Goal: Information Seeking & Learning: Learn about a topic

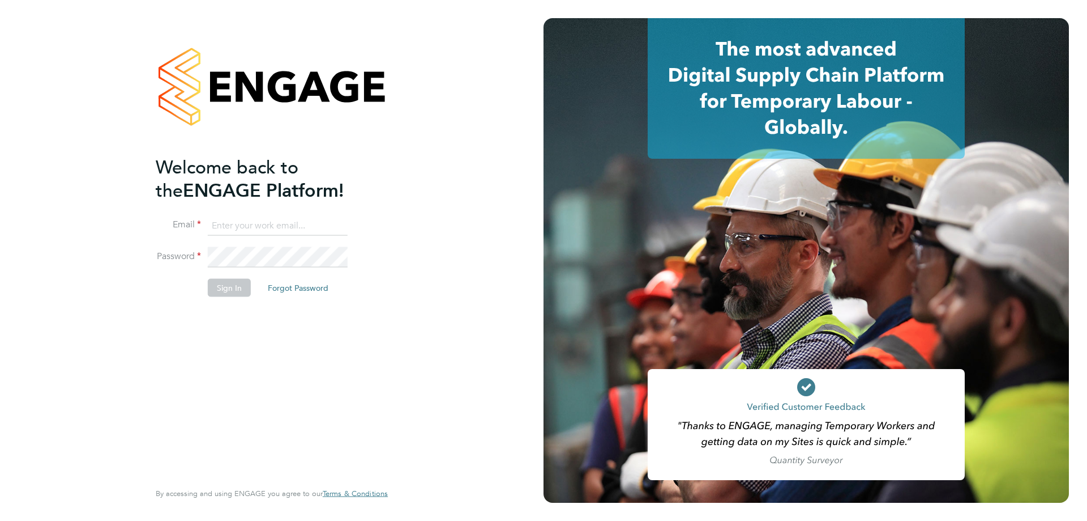
type input "amy.garcia@danielowen.co.uk"
click at [232, 288] on button "Sign In" at bounding box center [229, 288] width 43 height 18
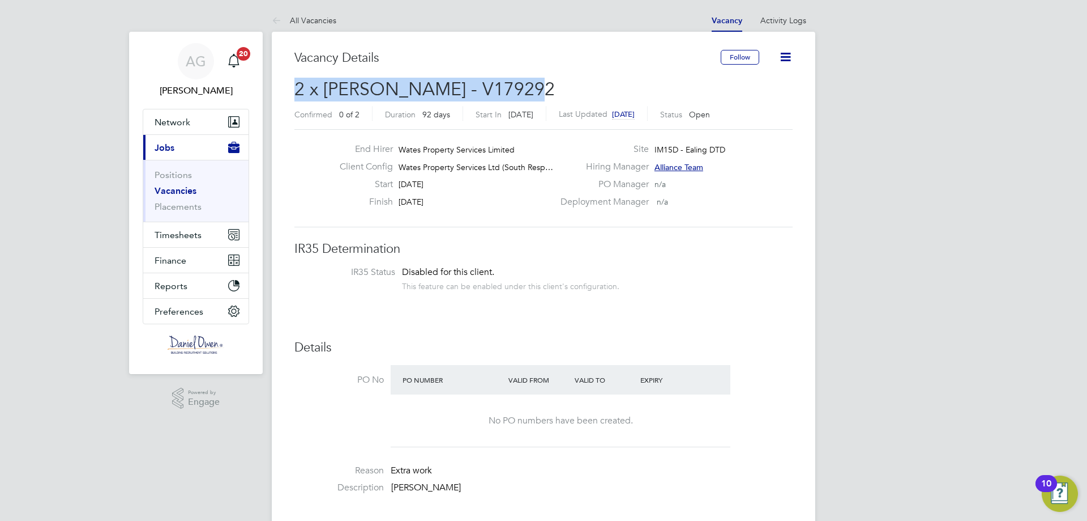
drag, startPoint x: 522, startPoint y: 88, endPoint x: 296, endPoint y: 91, distance: 225.4
click at [296, 91] on span "2 x [PERSON_NAME] - V179292" at bounding box center [425, 89] width 261 height 22
copy span "2 x [PERSON_NAME] - V179292"
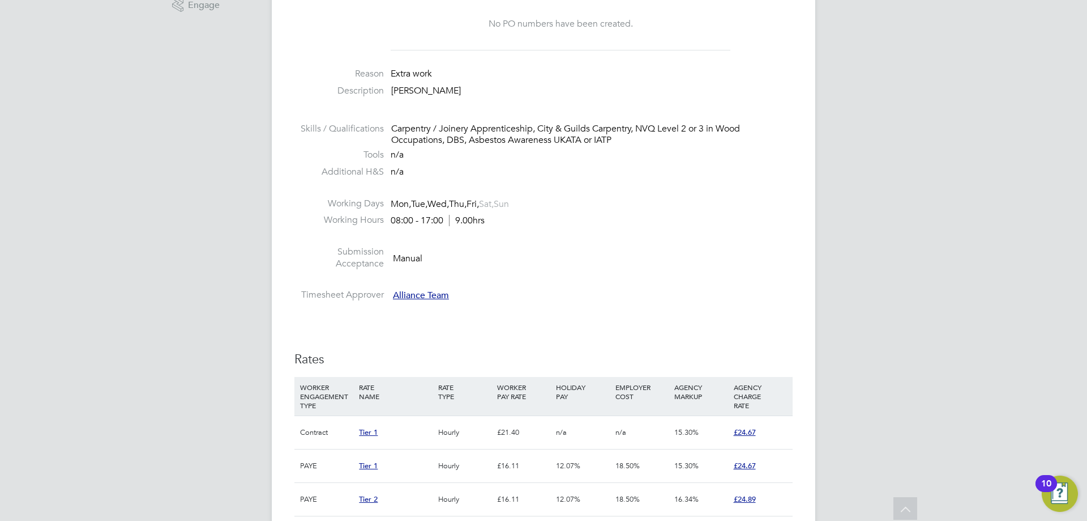
scroll to position [623, 0]
